Goal: Task Accomplishment & Management: Manage account settings

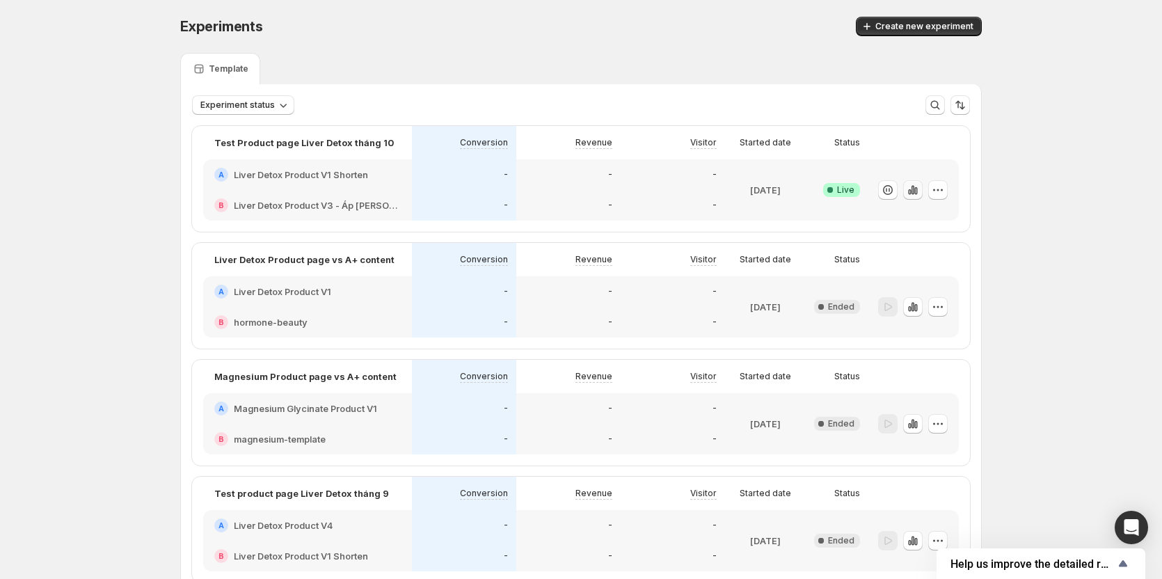
click at [915, 192] on icon "button" at bounding box center [913, 189] width 3 height 9
click at [917, 194] on icon "button" at bounding box center [913, 190] width 14 height 14
click at [915, 189] on icon "button" at bounding box center [913, 189] width 3 height 9
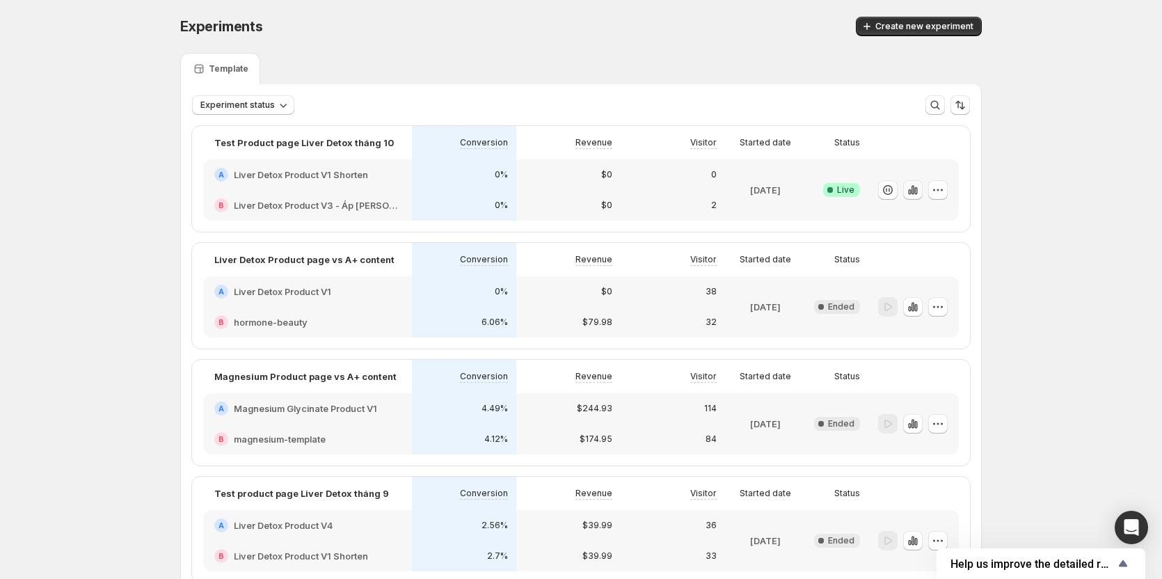
click at [915, 189] on icon "button" at bounding box center [913, 189] width 3 height 9
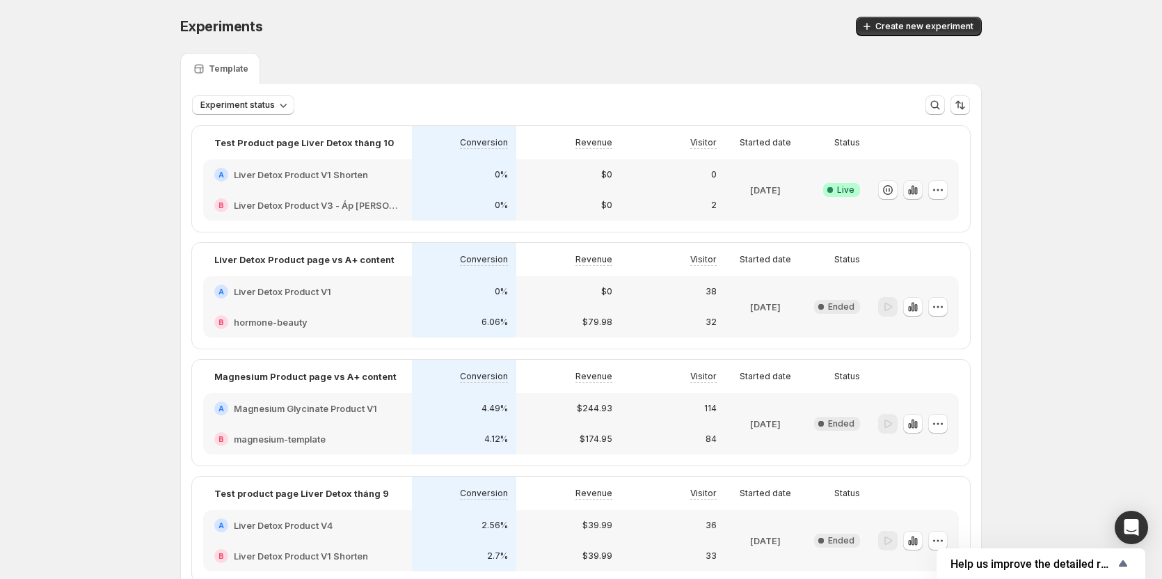
click at [915, 189] on icon "button" at bounding box center [913, 189] width 3 height 9
click at [943, 189] on icon "button" at bounding box center [938, 190] width 14 height 14
click at [926, 222] on span "Edit" at bounding box center [954, 219] width 145 height 14
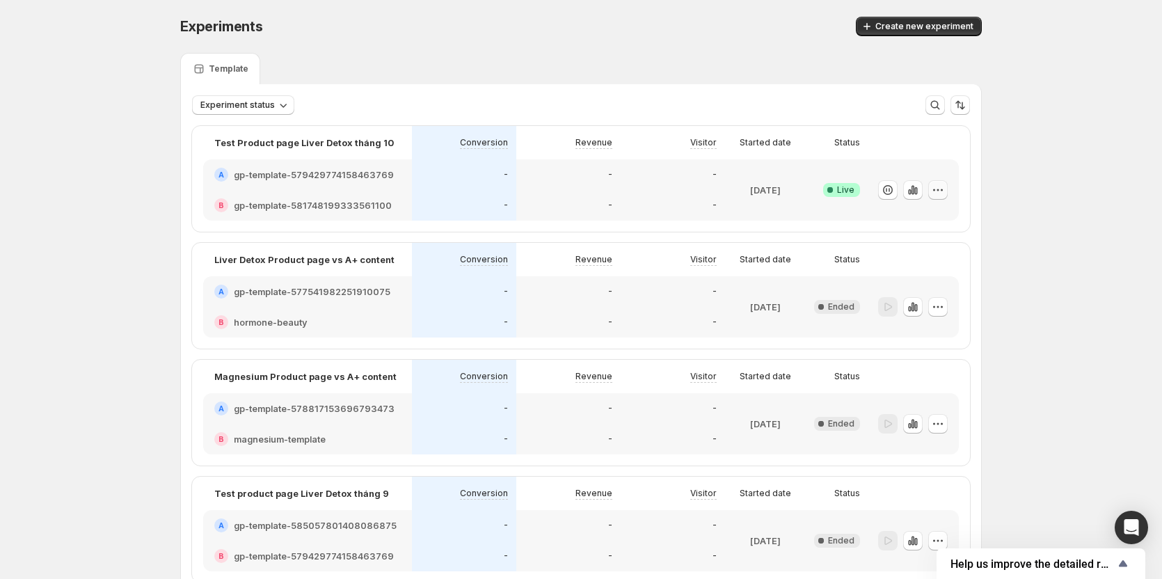
click at [938, 189] on icon "button" at bounding box center [938, 190] width 14 height 14
click at [939, 215] on span "Edit" at bounding box center [954, 219] width 145 height 14
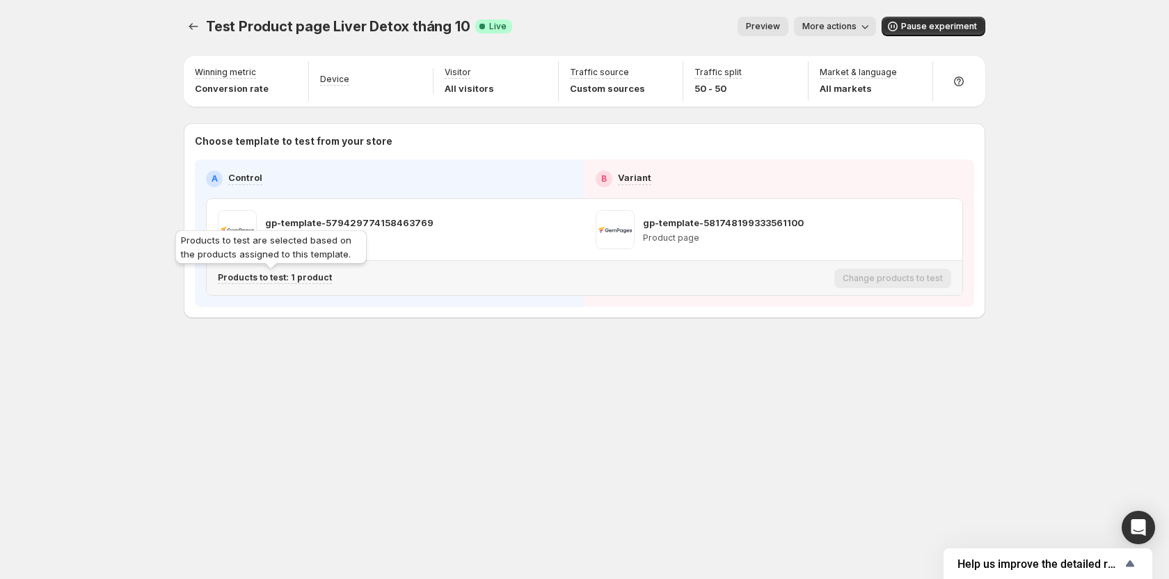
click at [301, 277] on p "Products to test: 1 product" at bounding box center [275, 277] width 114 height 11
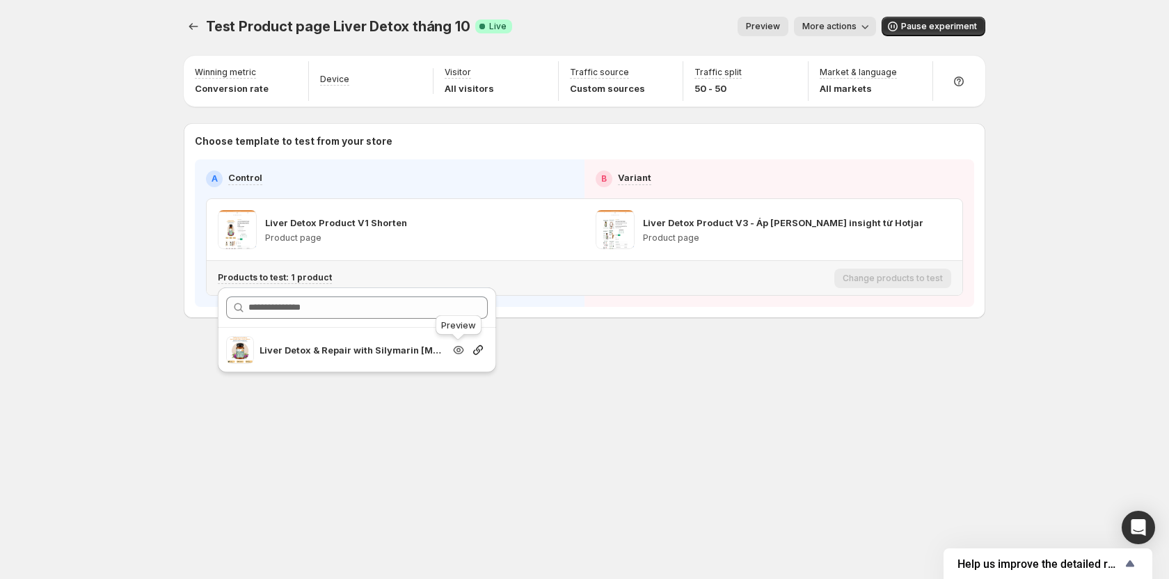
click at [461, 349] on icon "button" at bounding box center [459, 350] width 14 height 14
